Goal: Information Seeking & Learning: Stay updated

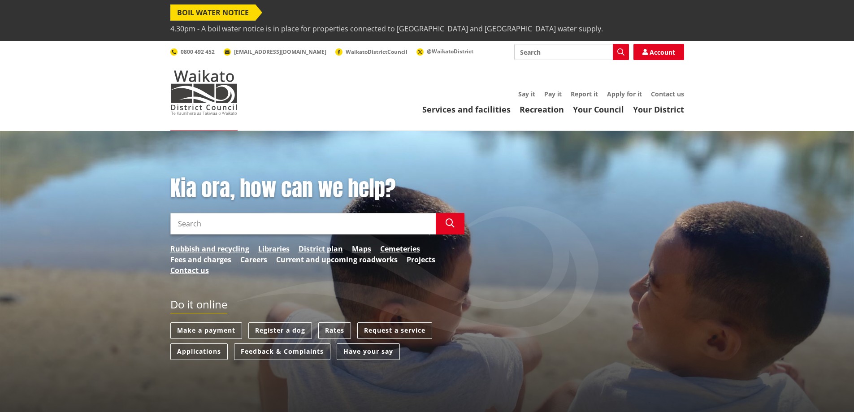
click at [429, 21] on span "4.30pm - A boil water notice is in place for properties connected to [GEOGRAPHI…" at bounding box center [386, 29] width 433 height 16
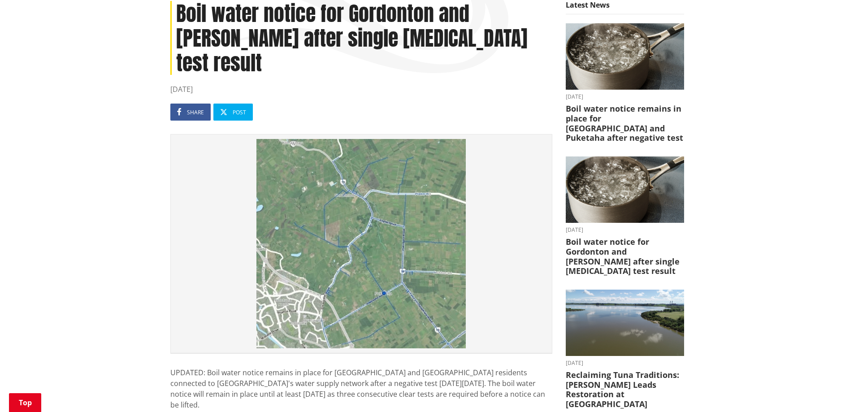
scroll to position [179, 0]
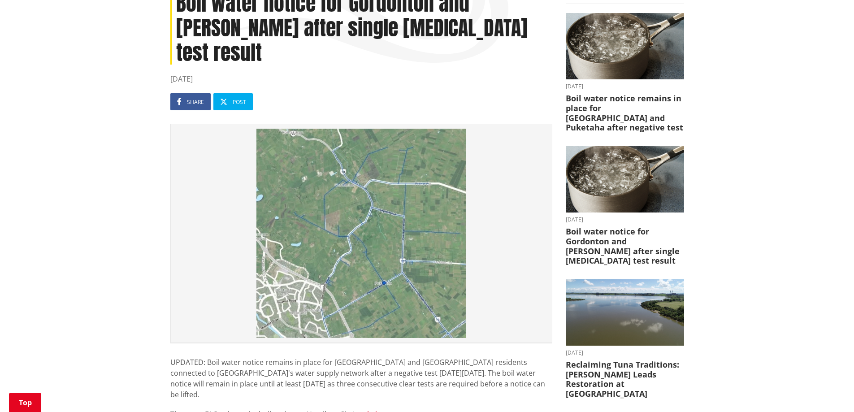
click at [376, 206] on img at bounding box center [361, 233] width 372 height 209
click at [291, 206] on img at bounding box center [361, 233] width 372 height 209
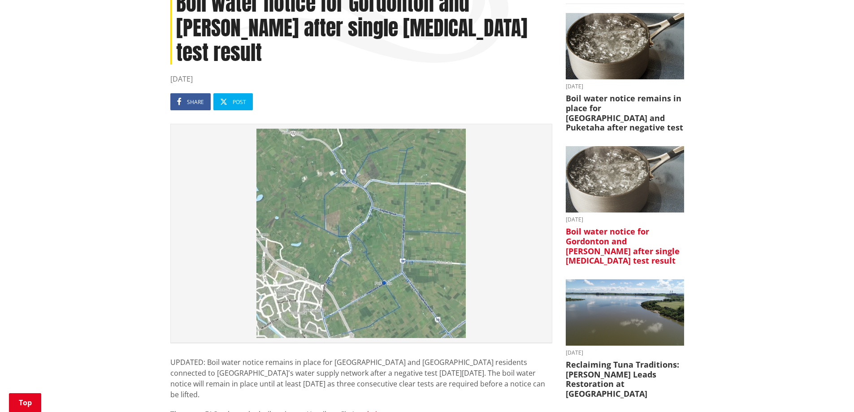
click at [634, 227] on h3 "Boil water notice for Gordonton and [PERSON_NAME] after single [MEDICAL_DATA] t…" at bounding box center [625, 246] width 118 height 39
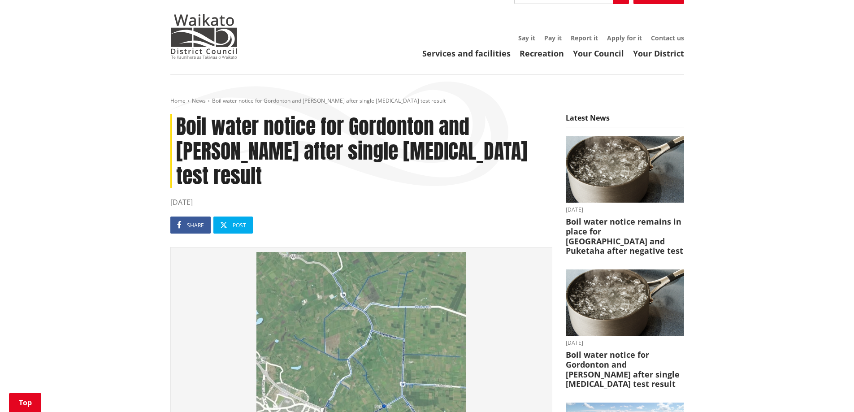
scroll to position [269, 0]
